Goal: Navigation & Orientation: Find specific page/section

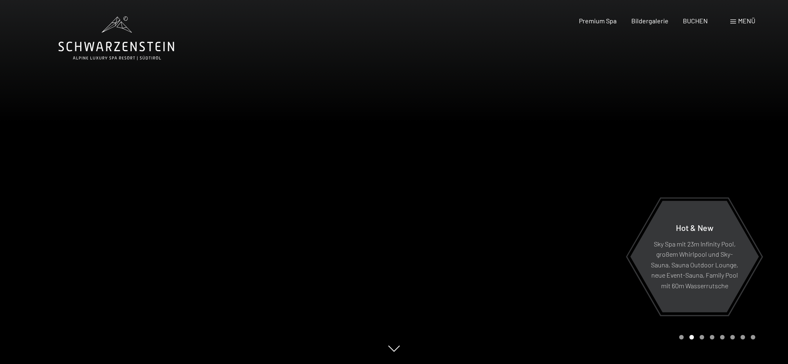
click at [681, 336] on div "Carousel Page 1" at bounding box center [681, 337] width 4 height 4
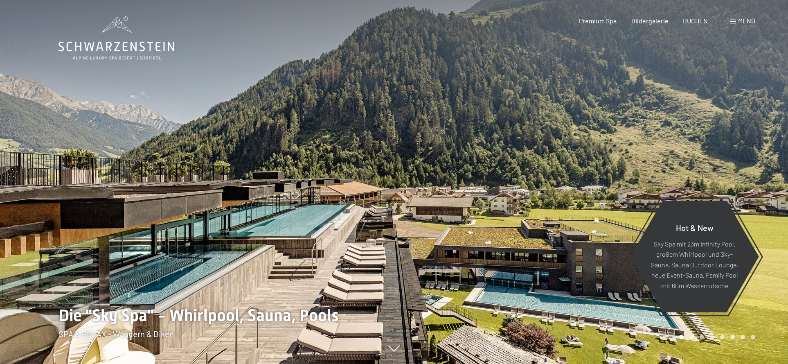
click at [615, 309] on div at bounding box center [591, 182] width 394 height 364
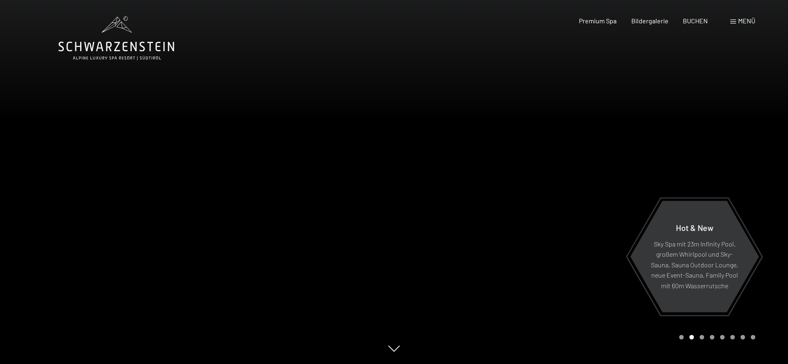
click at [614, 310] on div at bounding box center [591, 182] width 394 height 364
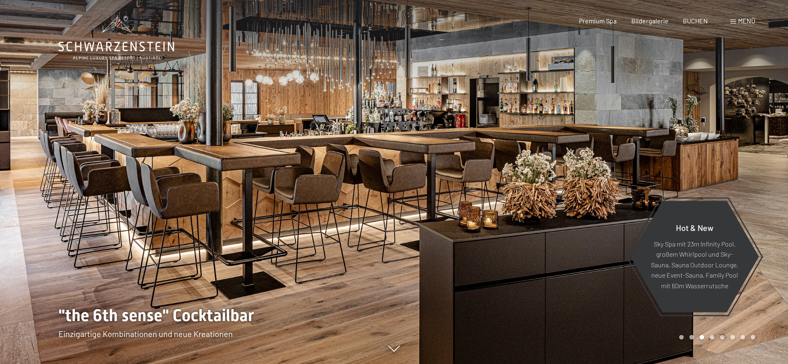
click at [614, 310] on div at bounding box center [591, 182] width 394 height 364
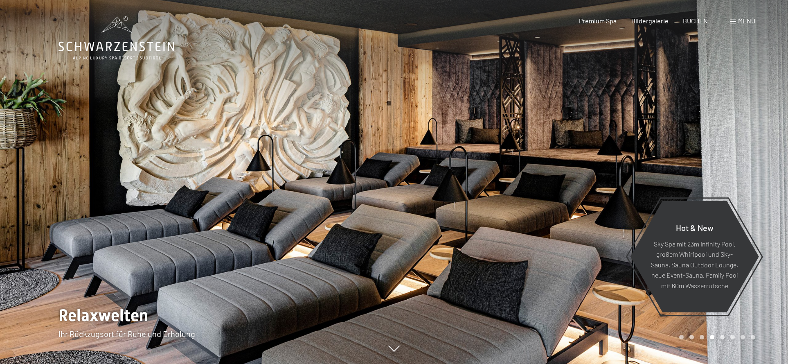
click at [614, 309] on div at bounding box center [591, 182] width 394 height 364
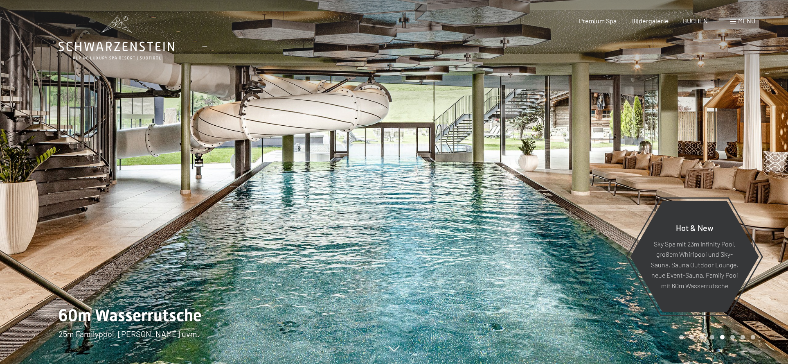
click at [614, 309] on div at bounding box center [591, 182] width 394 height 364
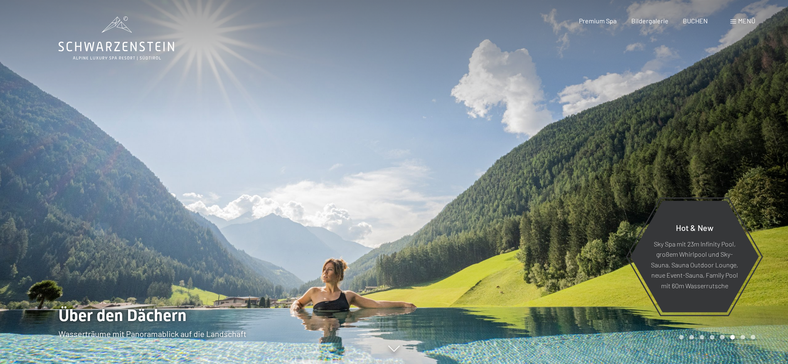
click at [611, 310] on div at bounding box center [591, 182] width 394 height 364
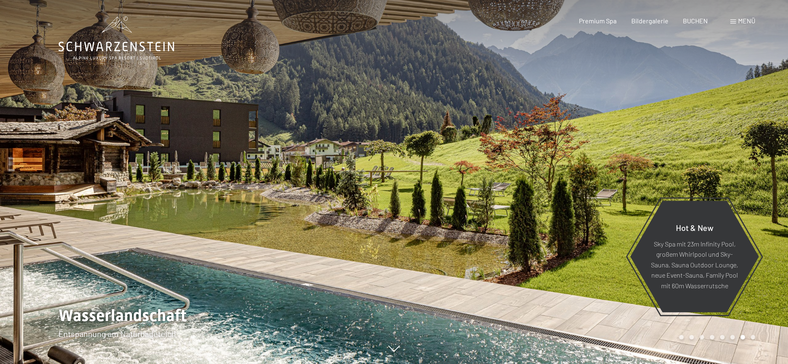
click at [611, 310] on div at bounding box center [591, 182] width 394 height 364
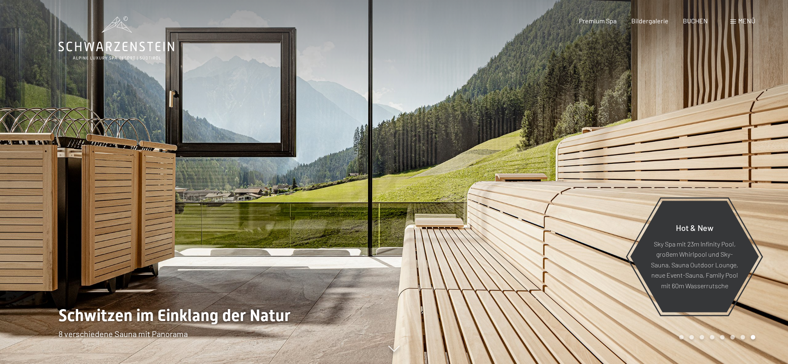
click at [611, 310] on div at bounding box center [591, 182] width 394 height 364
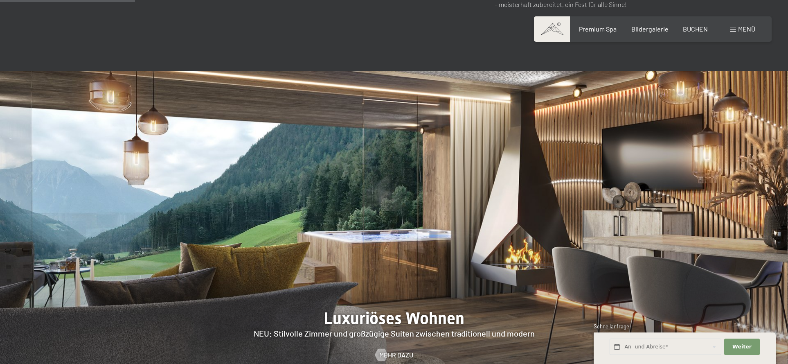
scroll to position [711, 0]
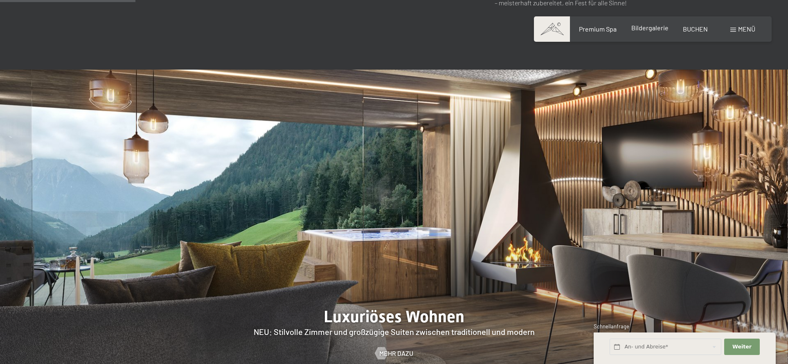
click at [657, 25] on span "Bildergalerie" at bounding box center [649, 28] width 37 height 8
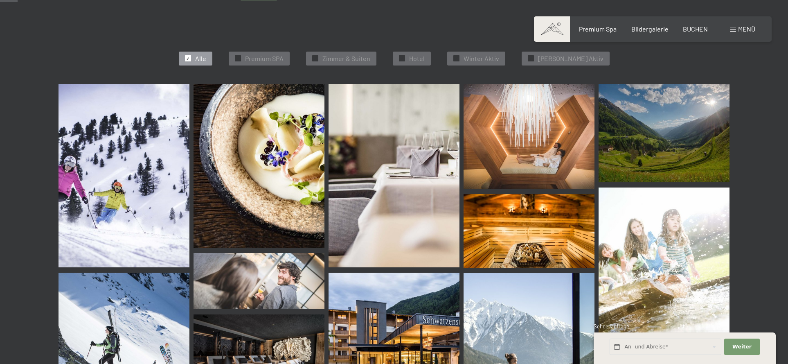
scroll to position [232, 0]
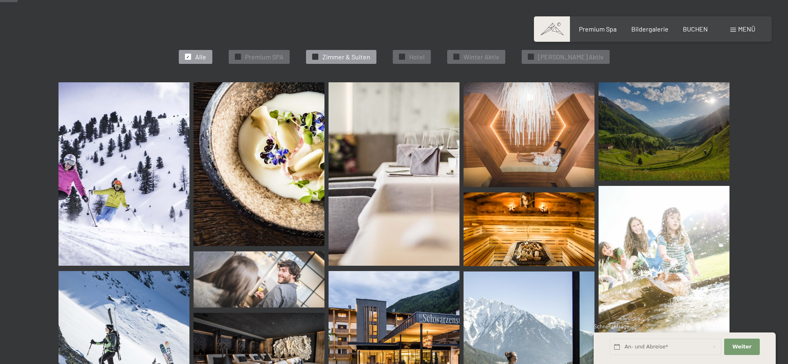
click at [370, 54] on span "Zimmer & Suiten" at bounding box center [346, 56] width 48 height 9
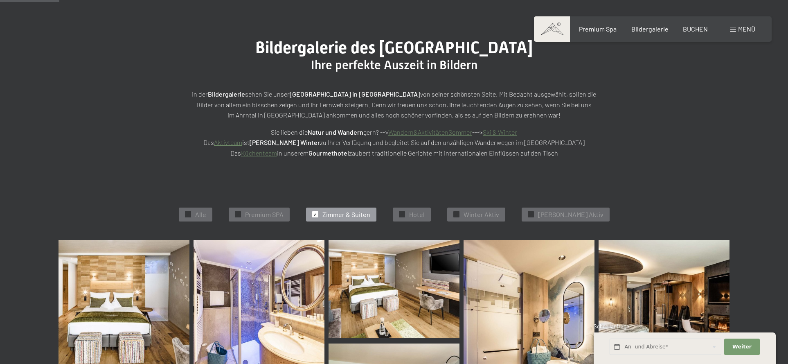
scroll to position [0, 0]
